Goal: Information Seeking & Learning: Learn about a topic

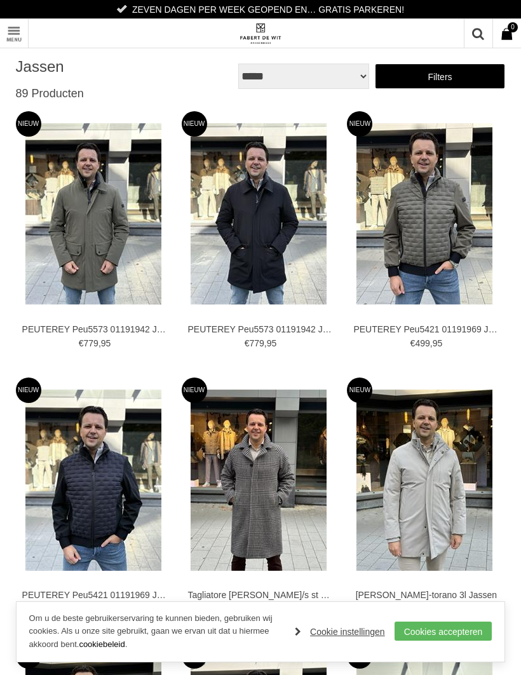
click at [454, 79] on link "Filters" at bounding box center [440, 76] width 131 height 25
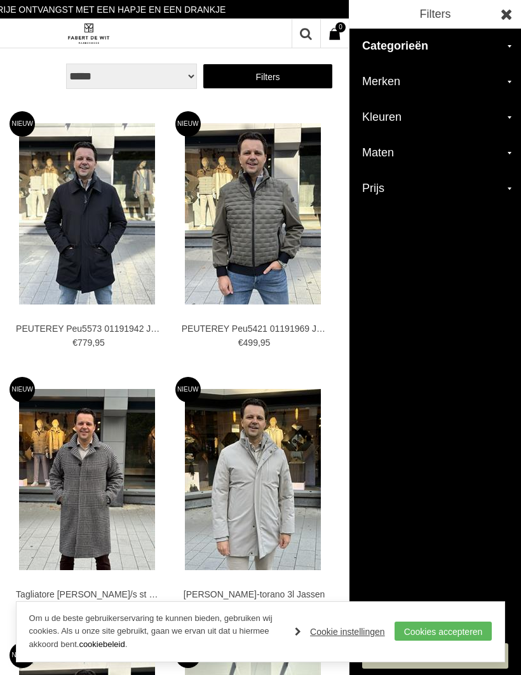
click at [492, 90] on h2 "Merken" at bounding box center [435, 82] width 172 height 36
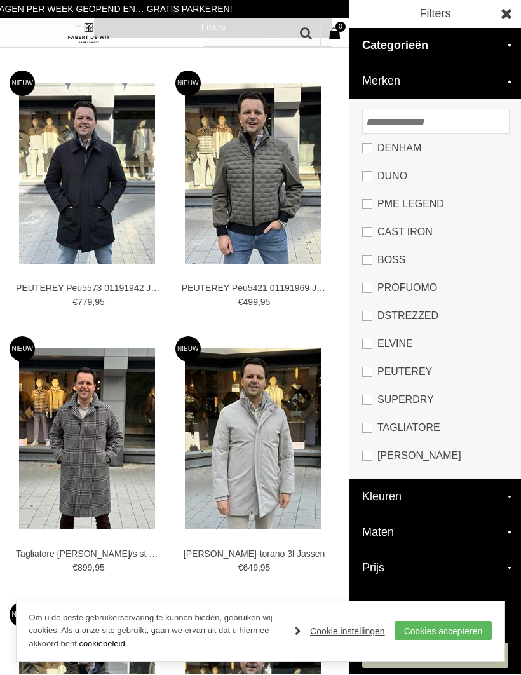
scroll to position [41, 0]
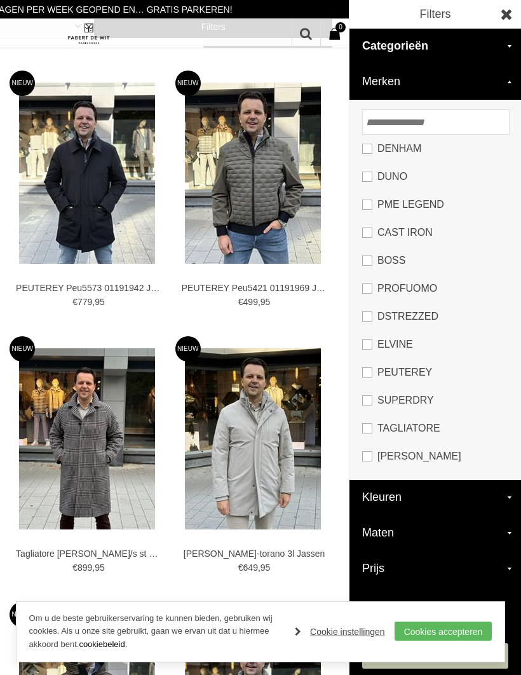
click at [372, 204] on link "PME LEGEND" at bounding box center [435, 205] width 146 height 28
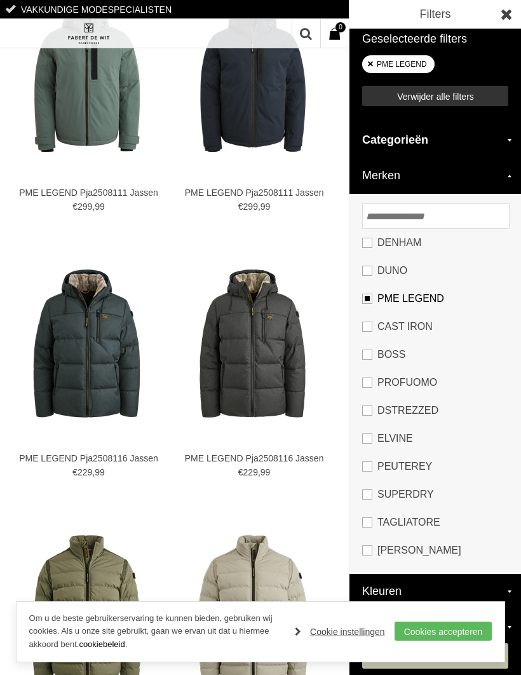
scroll to position [318, 0]
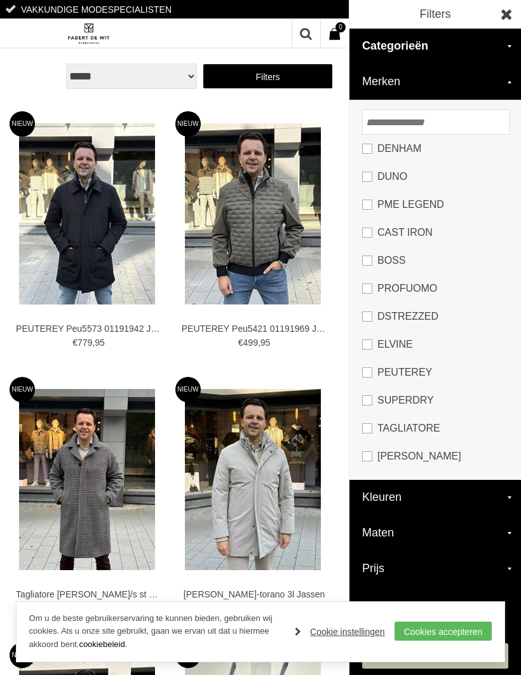
click at [371, 234] on link "CAST IRON" at bounding box center [435, 233] width 146 height 28
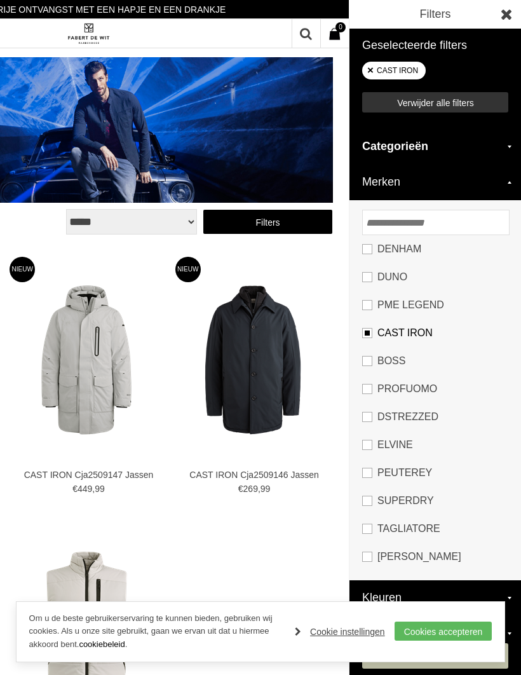
click at [288, 220] on div "**********" at bounding box center [88, 621] width 521 height 1242
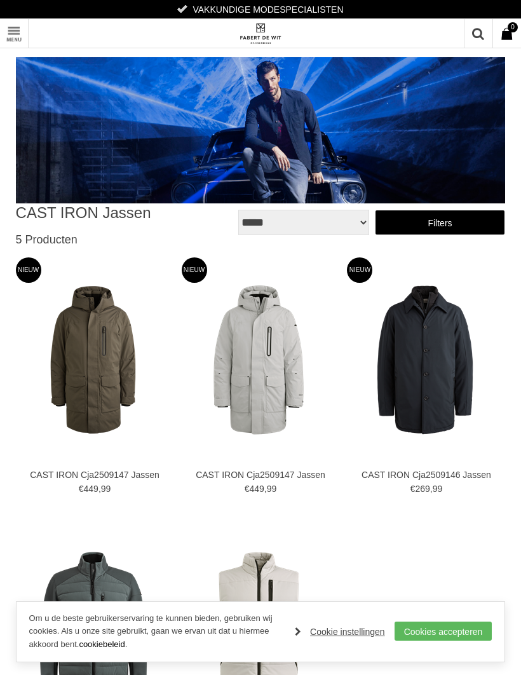
click at [322, 222] on select "**********" at bounding box center [303, 222] width 131 height 25
click at [450, 220] on link "Filters" at bounding box center [440, 222] width 131 height 25
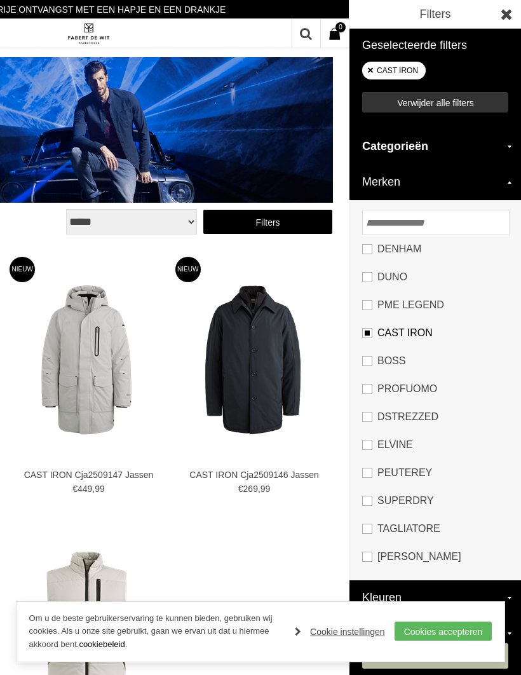
click at [379, 330] on link "CAST IRON" at bounding box center [435, 333] width 146 height 28
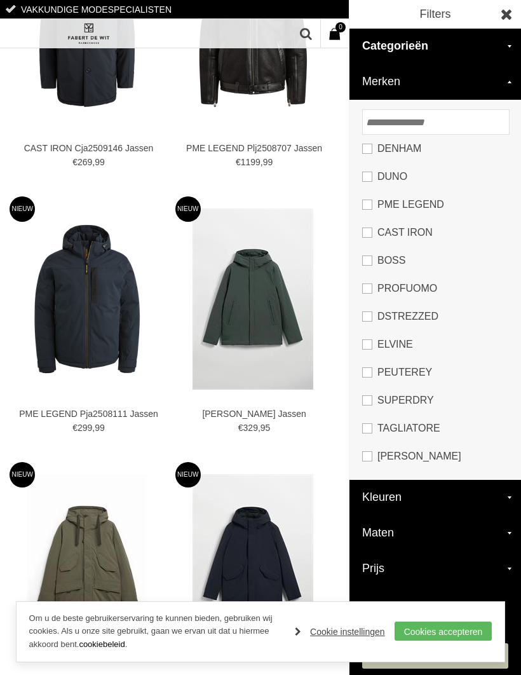
scroll to position [2040, 0]
click at [95, 32] on img at bounding box center [88, 34] width 44 height 22
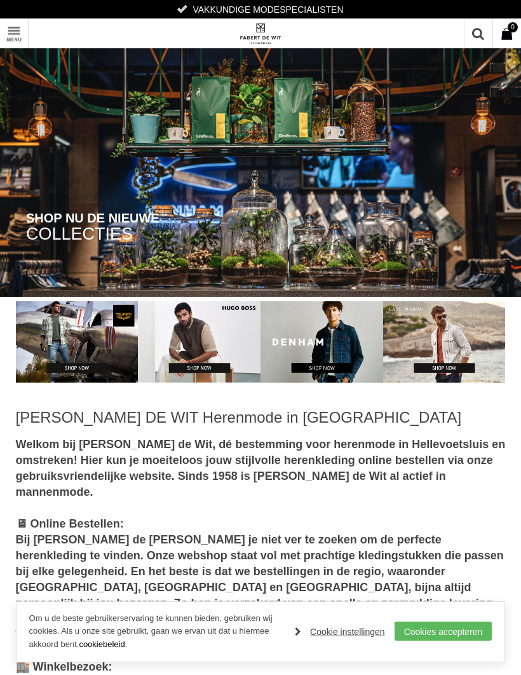
click at [88, 339] on img at bounding box center [77, 341] width 123 height 81
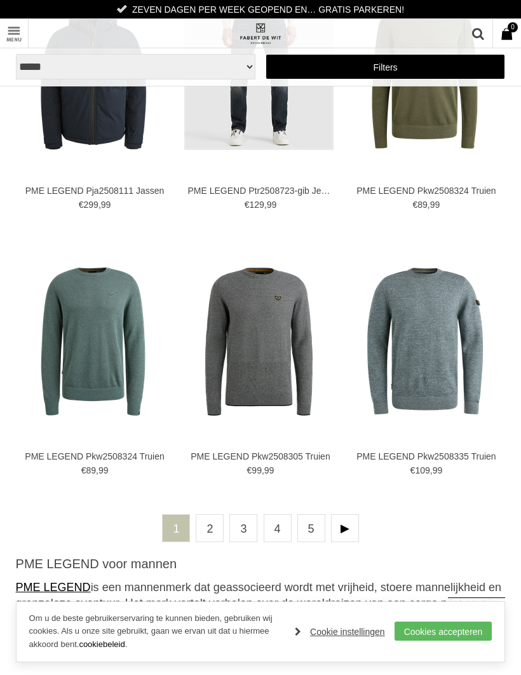
scroll to position [2950, 0]
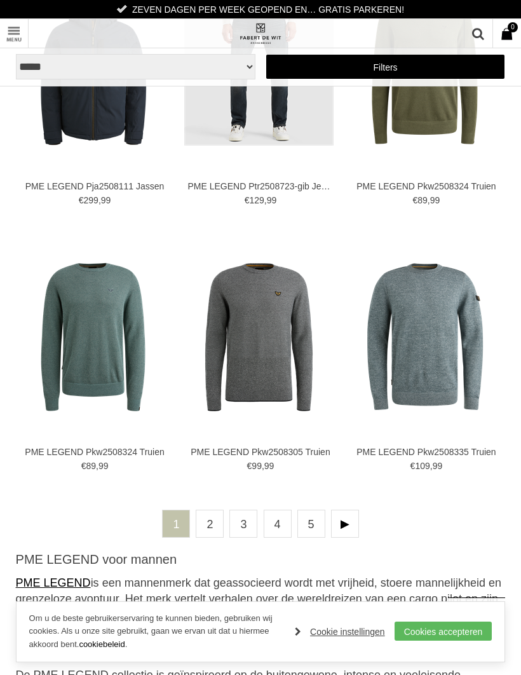
click at [347, 524] on link at bounding box center [345, 524] width 28 height 28
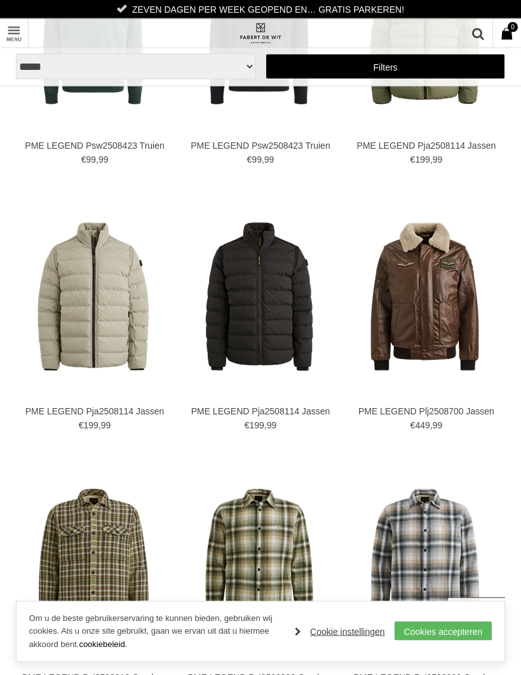
scroll to position [1116, 0]
click at [389, 62] on link "Filters" at bounding box center [386, 66] width 240 height 25
click at [388, 73] on link "Filters" at bounding box center [386, 66] width 240 height 25
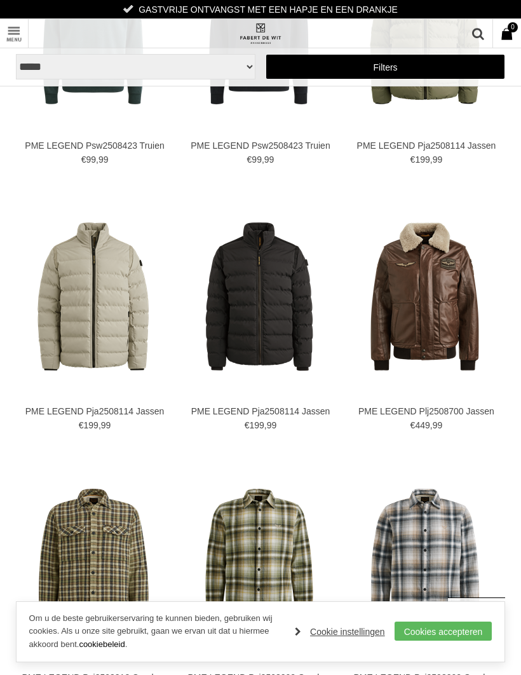
click at [380, 62] on link "Filters" at bounding box center [386, 66] width 240 height 25
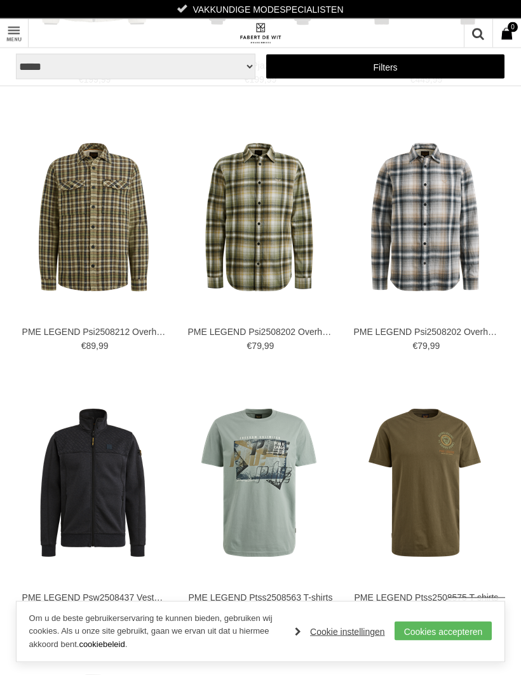
scroll to position [1461, 0]
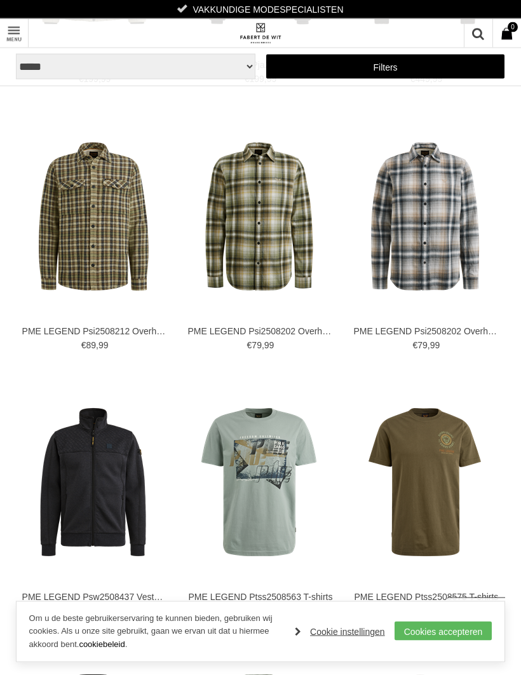
click at [444, 640] on link "Cookies accepteren" at bounding box center [444, 630] width 98 height 19
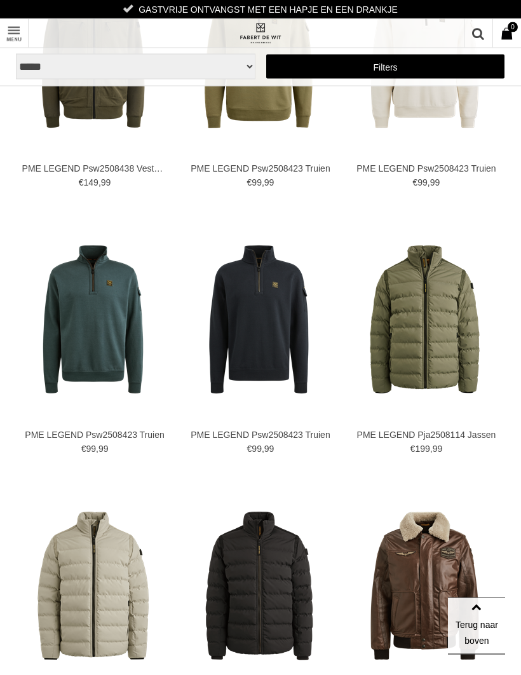
scroll to position [827, 0]
click at [394, 66] on link "Filters" at bounding box center [386, 66] width 240 height 25
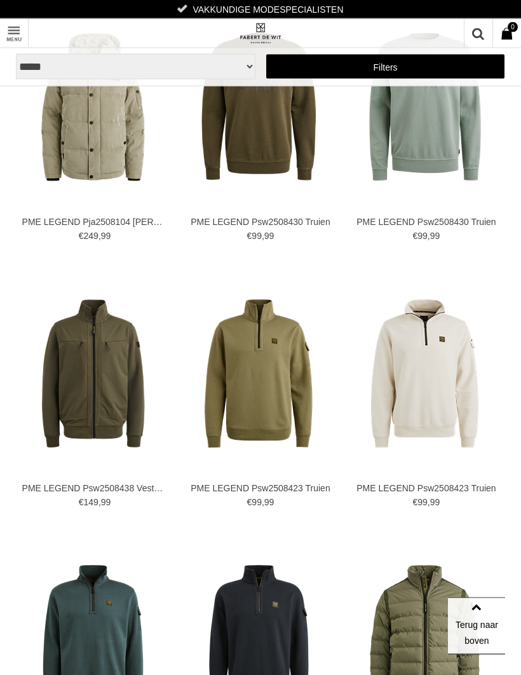
scroll to position [503, 0]
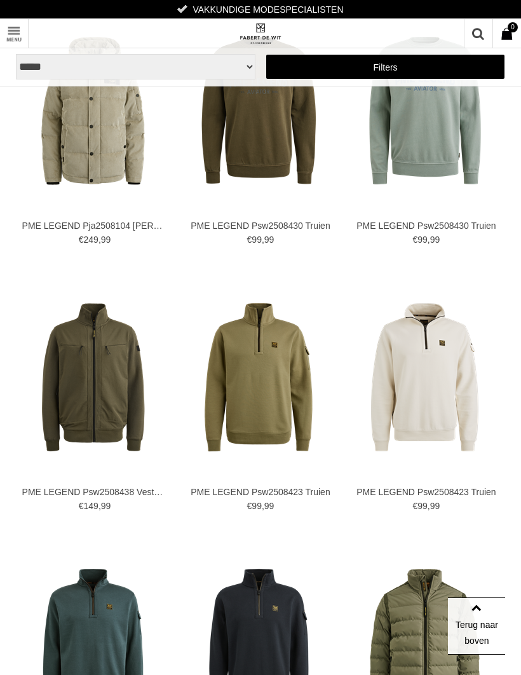
click at [201, 78] on select "**********" at bounding box center [136, 66] width 240 height 25
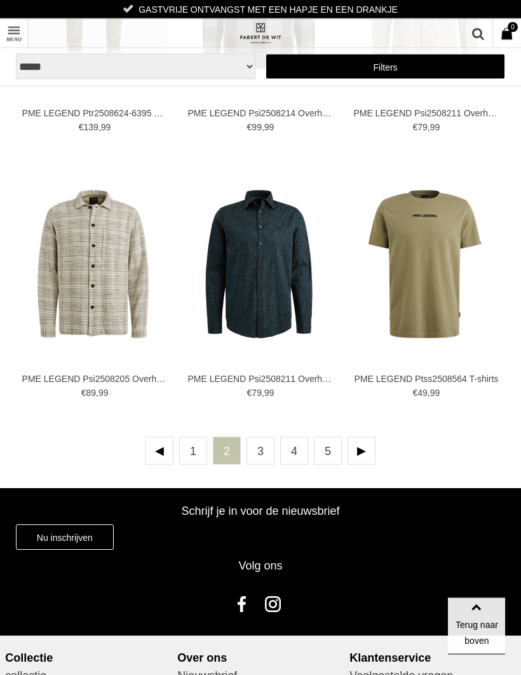
scroll to position [3010, 0]
click at [367, 446] on link at bounding box center [362, 451] width 28 height 28
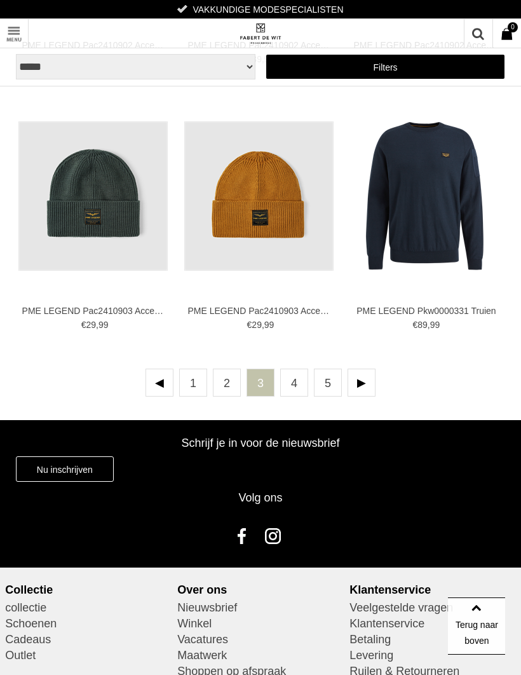
scroll to position [3085, 0]
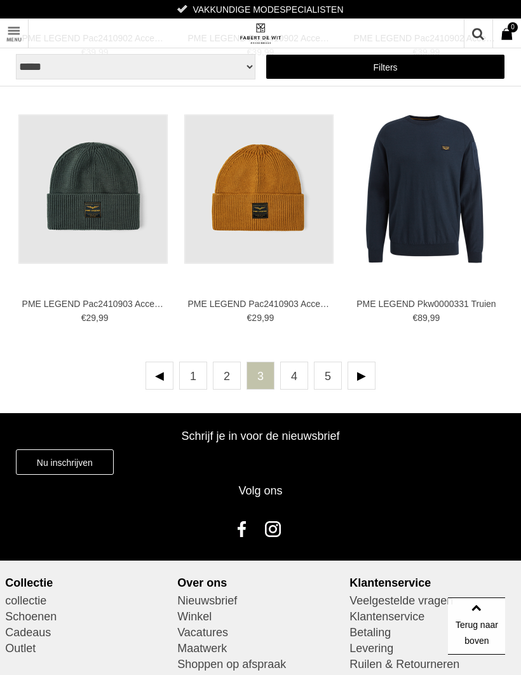
click at [374, 371] on link at bounding box center [362, 376] width 28 height 28
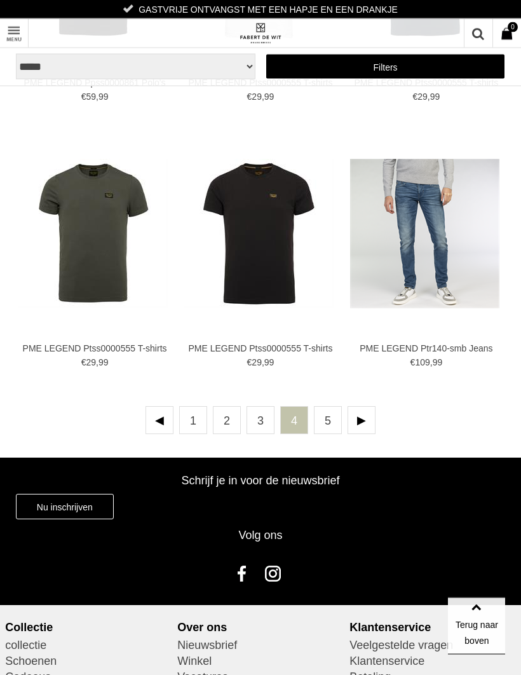
scroll to position [3040, 0]
click at [372, 417] on link at bounding box center [362, 420] width 28 height 28
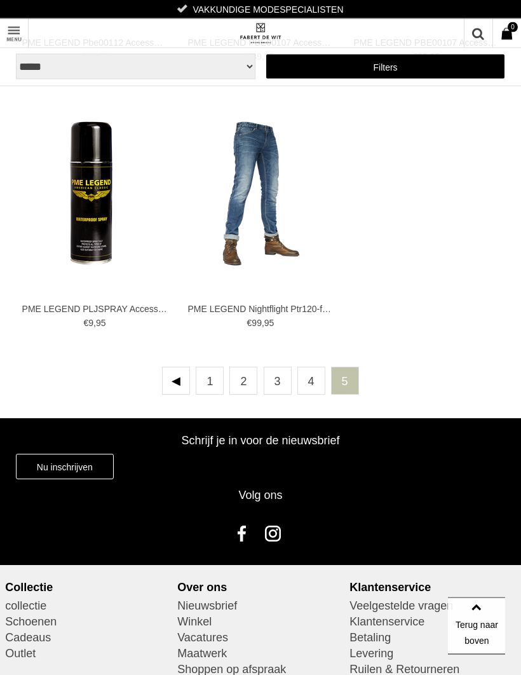
scroll to position [963, 0]
